Goal: Transaction & Acquisition: Purchase product/service

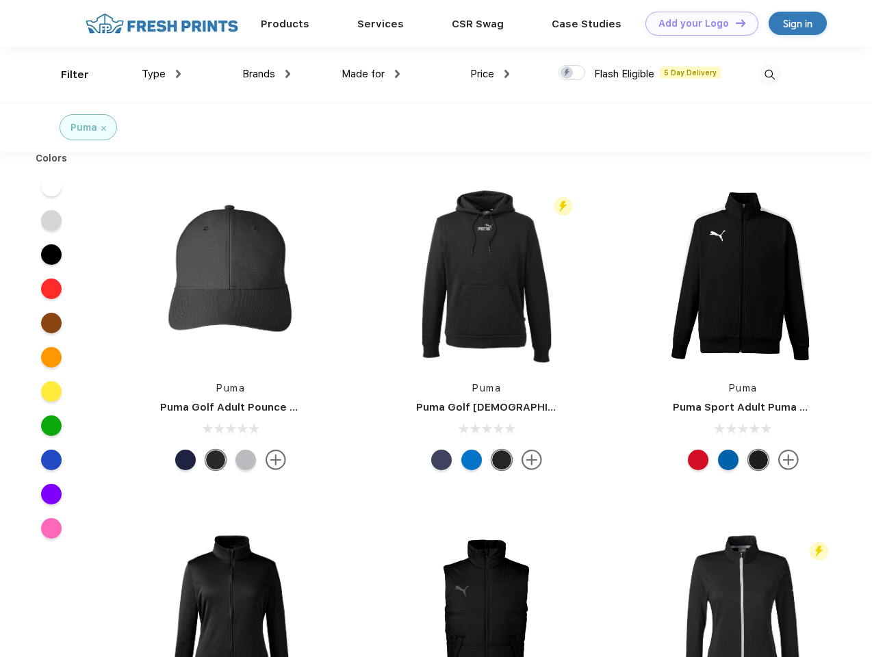
click at [697, 23] on link "Add your Logo Design Tool" at bounding box center [701, 24] width 113 height 24
click at [0, 0] on div "Design Tool" at bounding box center [0, 0] width 0 height 0
click at [734, 23] on link "Add your Logo Design Tool" at bounding box center [701, 24] width 113 height 24
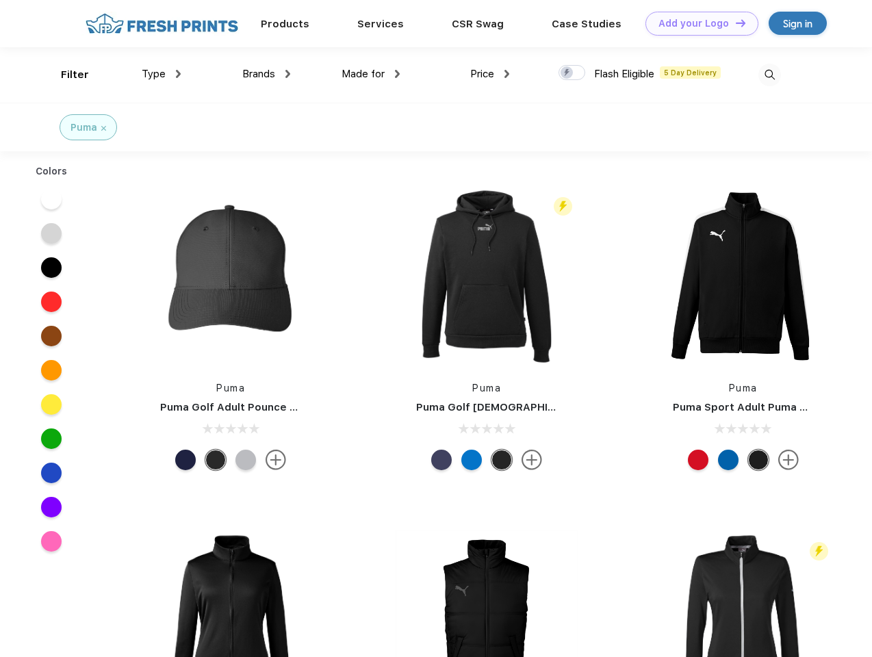
click at [66, 75] on div "Filter" at bounding box center [75, 75] width 28 height 16
click at [162, 74] on span "Type" at bounding box center [154, 74] width 24 height 12
click at [266, 74] on span "Brands" at bounding box center [258, 74] width 33 height 12
click at [371, 74] on span "Made for" at bounding box center [363, 74] width 43 height 12
click at [490, 74] on span "Price" at bounding box center [482, 74] width 24 height 12
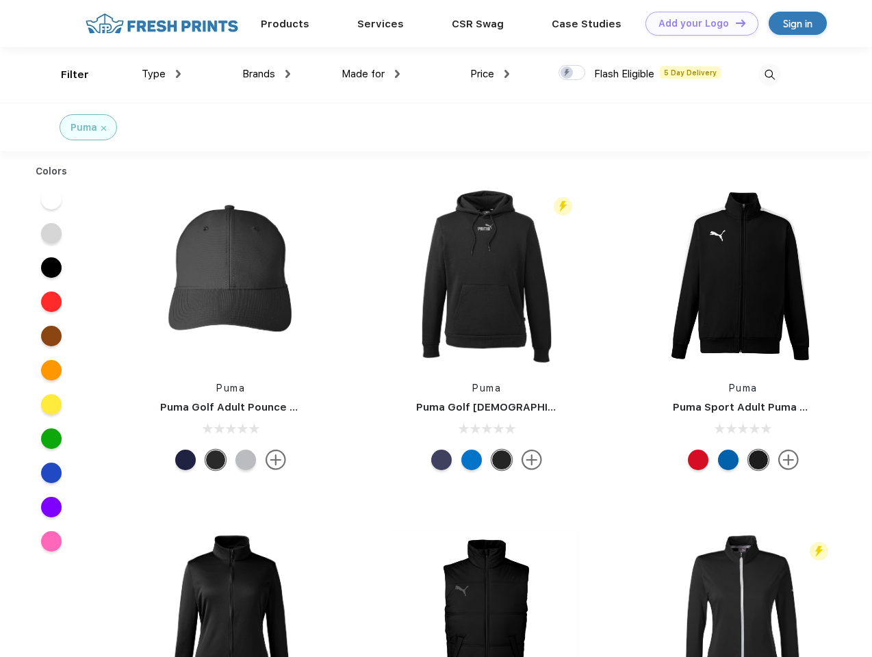
click at [572, 73] on div at bounding box center [572, 72] width 27 height 15
click at [567, 73] on input "checkbox" at bounding box center [563, 68] width 9 height 9
click at [769, 75] on img at bounding box center [769, 75] width 23 height 23
